Goal: Find specific page/section: Find specific page/section

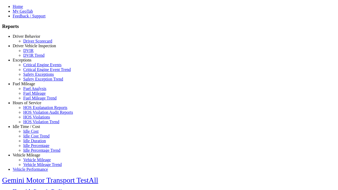
click at [30, 48] on link "Driver Vehicle Inspection" at bounding box center [34, 46] width 43 height 4
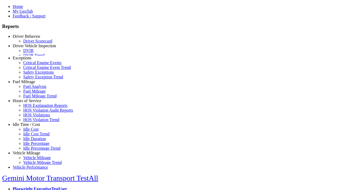
click at [34, 53] on link "DVIR" at bounding box center [28, 50] width 10 height 4
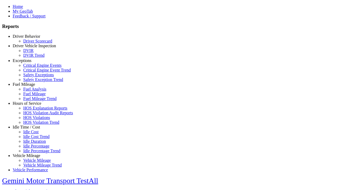
select select "**********"
